Goal: Obtain resource: Obtain resource

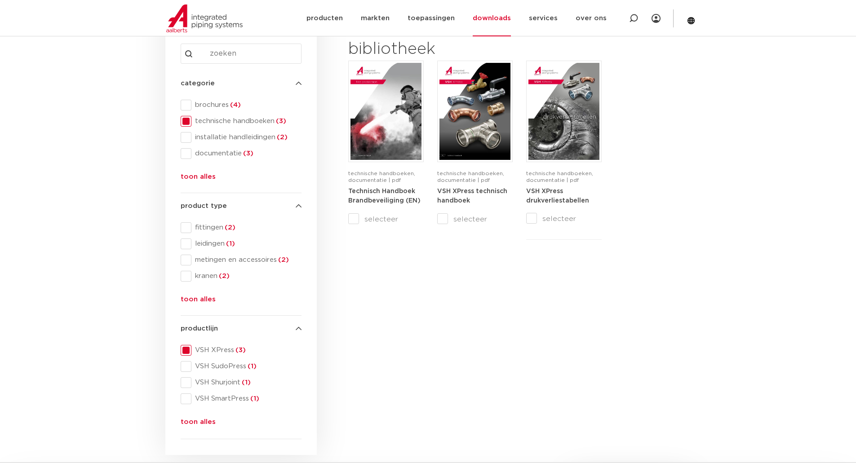
drag, startPoint x: 187, startPoint y: 351, endPoint x: 187, endPoint y: 356, distance: 4.9
click at [187, 351] on span at bounding box center [186, 350] width 11 height 11
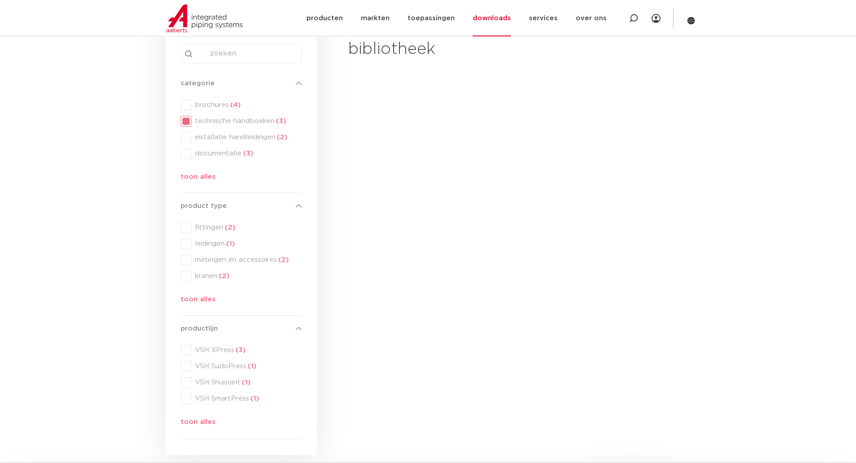
click at [189, 366] on div "productlijn productlijn VSH XPress (3) VSH SudoPress (1) VSH Shurjoint (1) VSH …" at bounding box center [241, 377] width 121 height 108
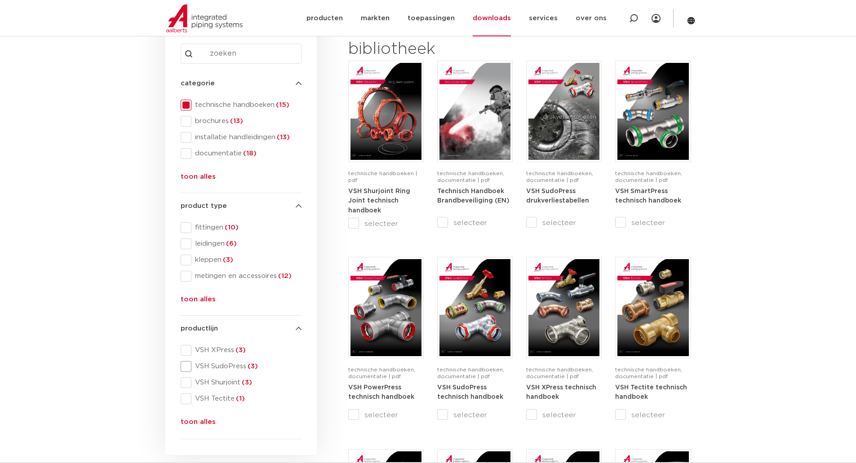
click at [187, 368] on span at bounding box center [186, 366] width 11 height 11
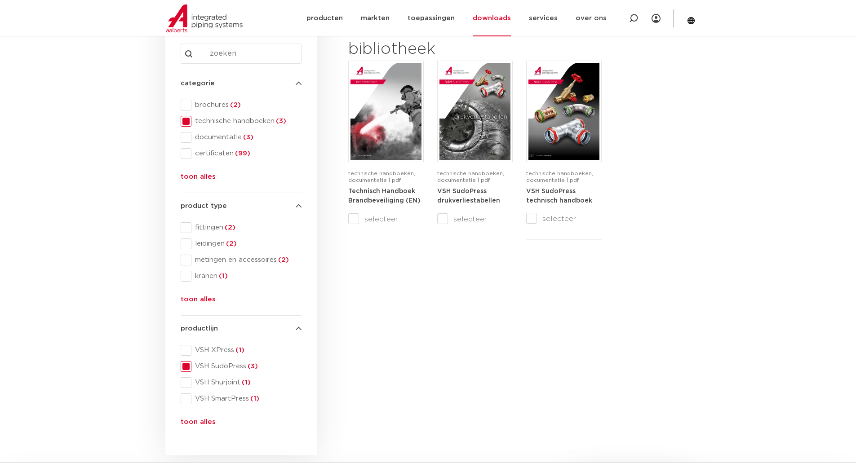
click at [187, 368] on span at bounding box center [186, 366] width 11 height 11
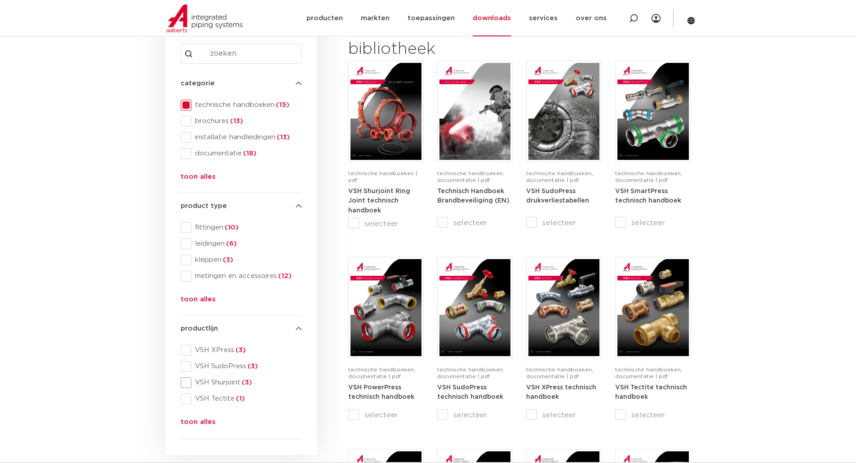
click at [185, 384] on span at bounding box center [186, 382] width 11 height 11
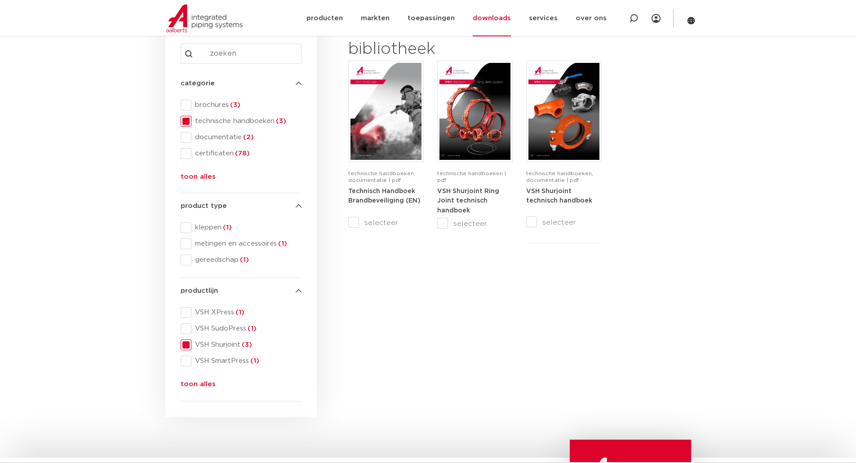
click at [190, 346] on span at bounding box center [186, 345] width 11 height 11
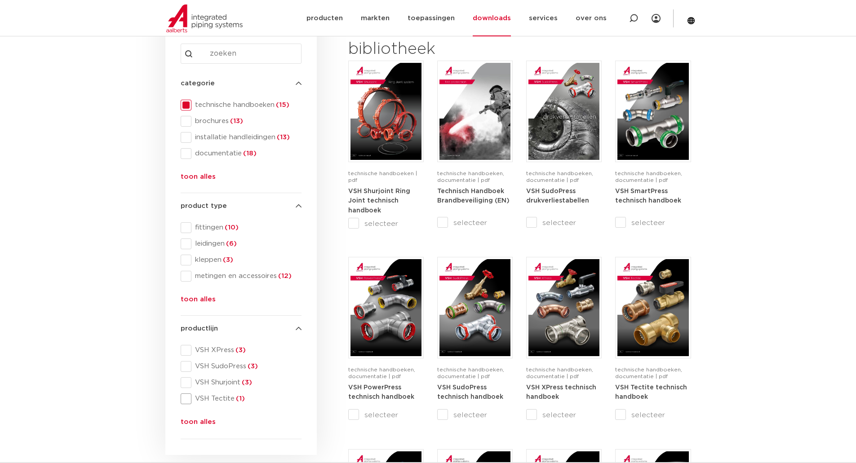
click at [193, 400] on span "VSH Tectite (1)" at bounding box center [246, 398] width 110 height 9
